Goal: Ask a question

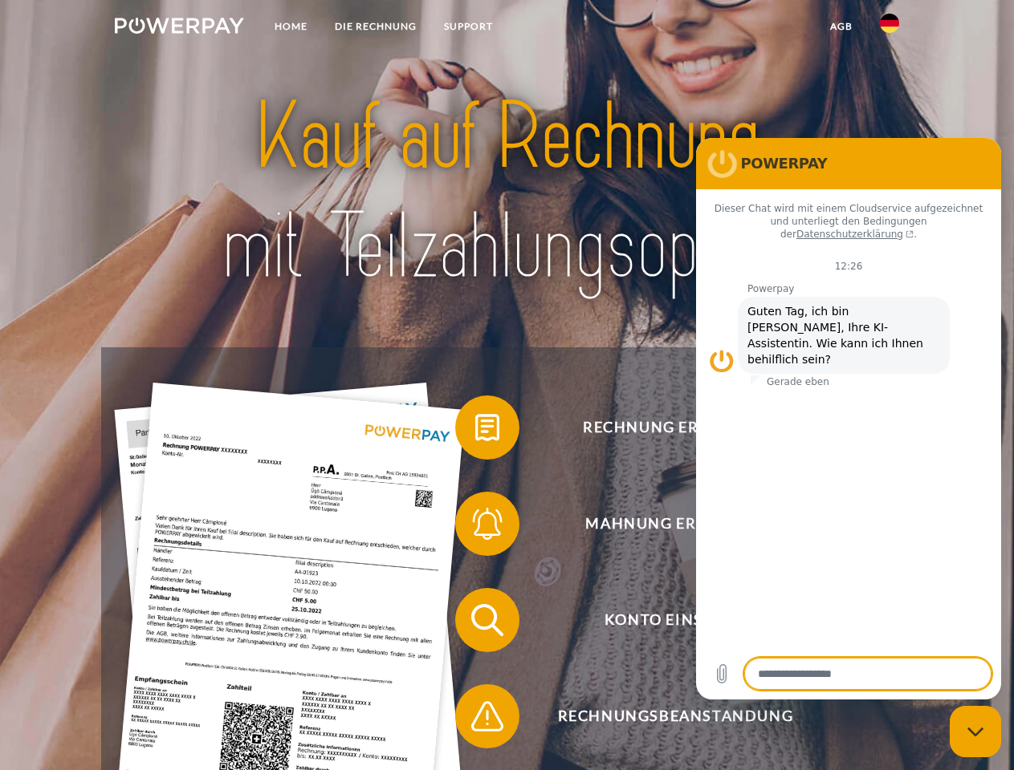
click at [179, 28] on img at bounding box center [179, 26] width 129 height 16
click at [889, 28] on img at bounding box center [889, 23] width 19 height 19
click at [840, 26] on link "agb" at bounding box center [841, 26] width 50 height 29
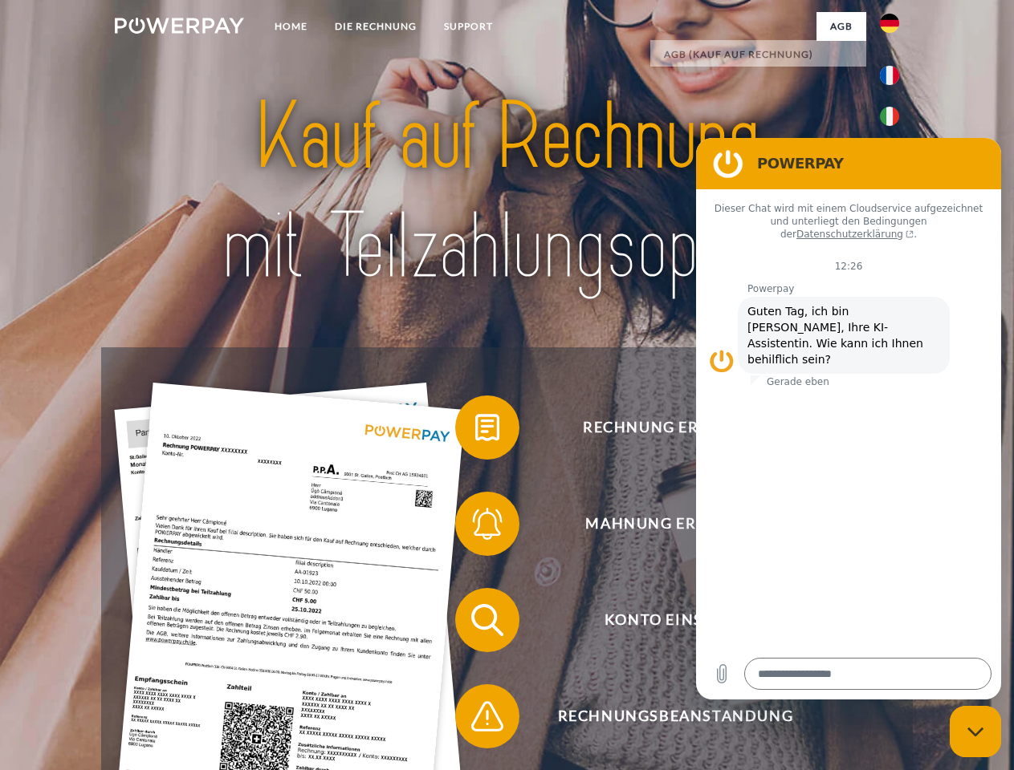
click at [475, 431] on span at bounding box center [463, 428] width 80 height 80
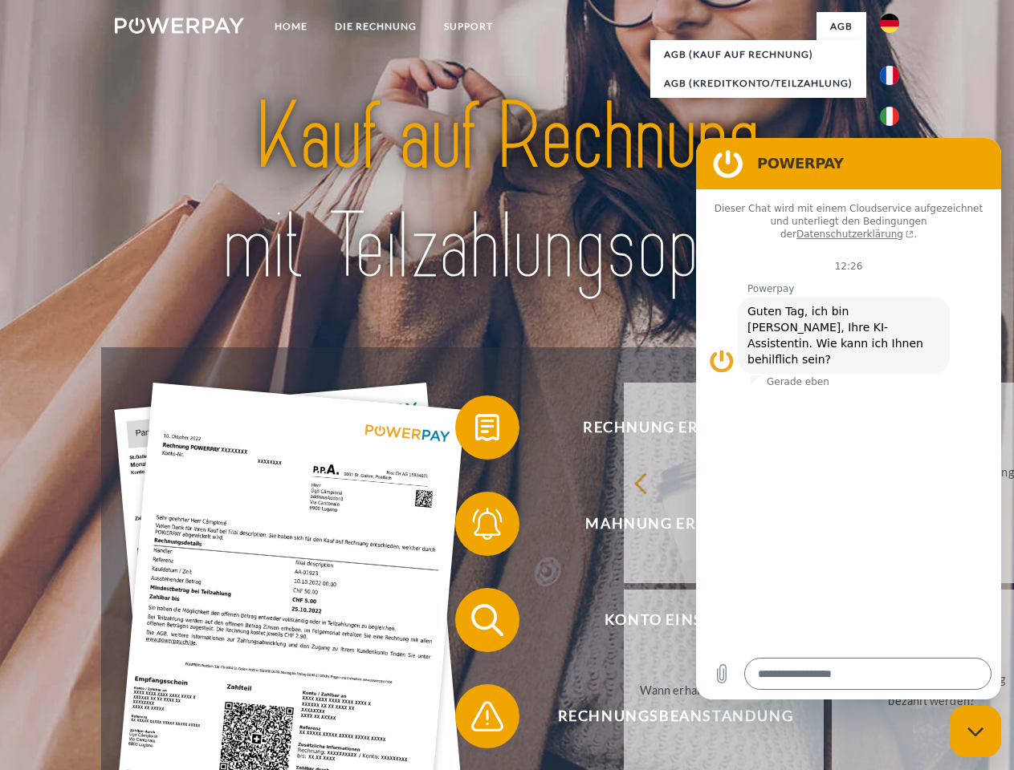
click at [475, 527] on div "Rechnung erhalten? Mahnung erhalten? Konto einsehen" at bounding box center [506, 668] width 811 height 642
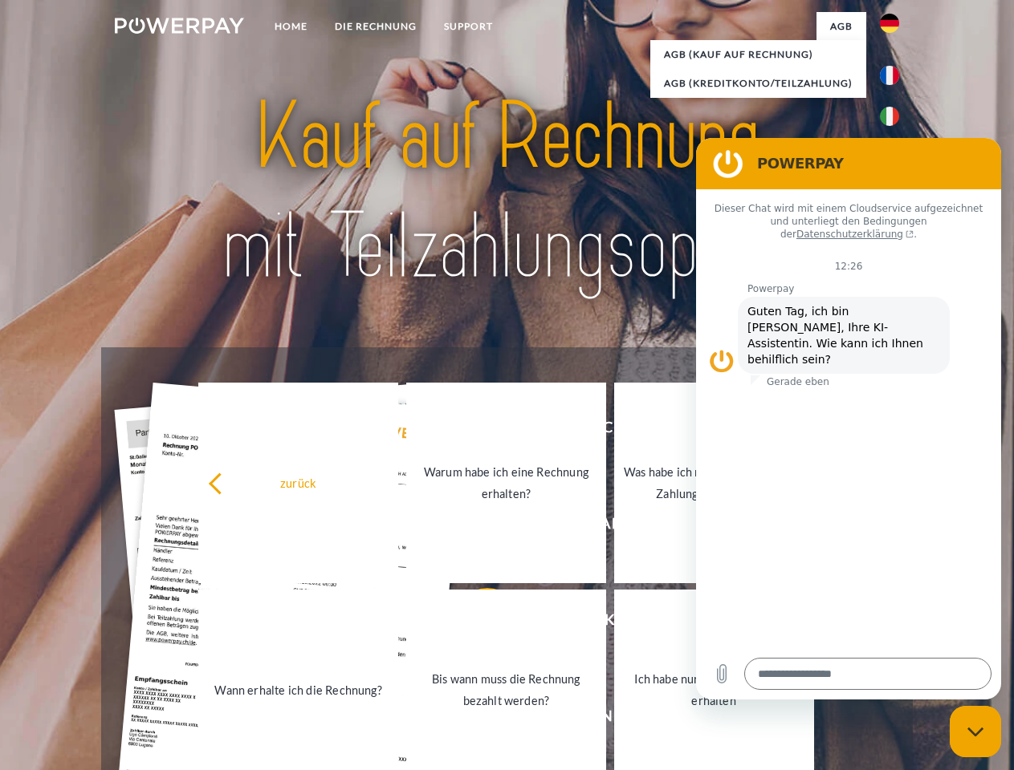
click at [475, 624] on link "Bis wann muss die Rechnung bezahlt werden?" at bounding box center [506, 690] width 200 height 201
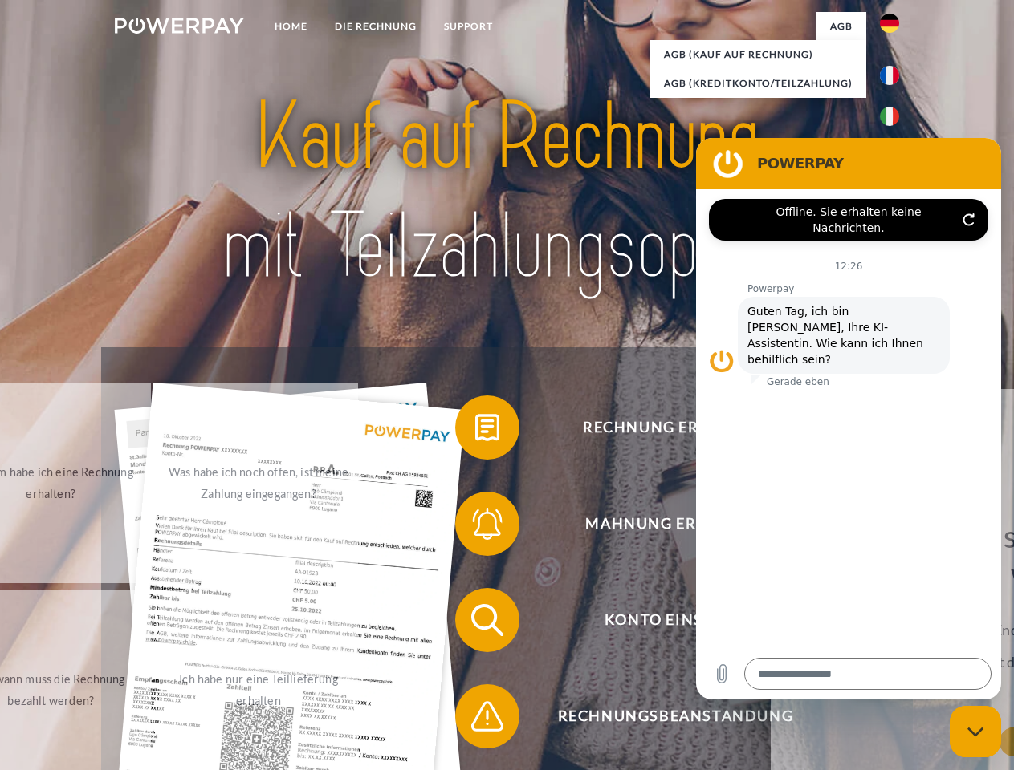
click at [475, 720] on span at bounding box center [463, 717] width 80 height 80
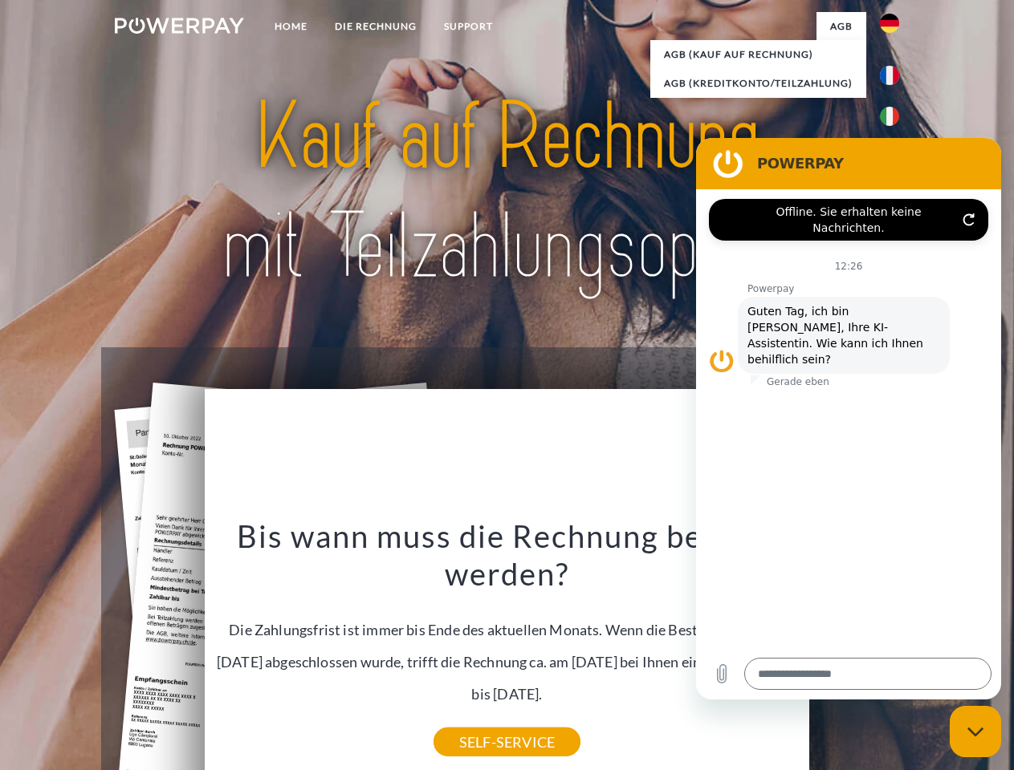
click at [975, 732] on icon "Messaging-Fenster schließen" at bounding box center [975, 732] width 17 height 10
type textarea "*"
